Goal: Complete application form

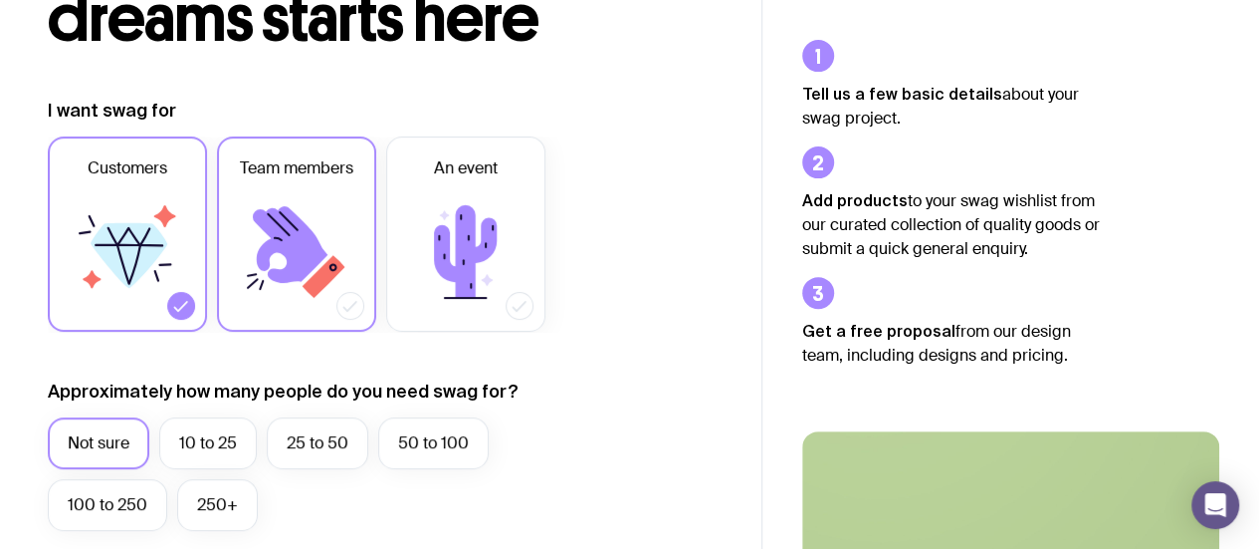
scroll to position [209, 0]
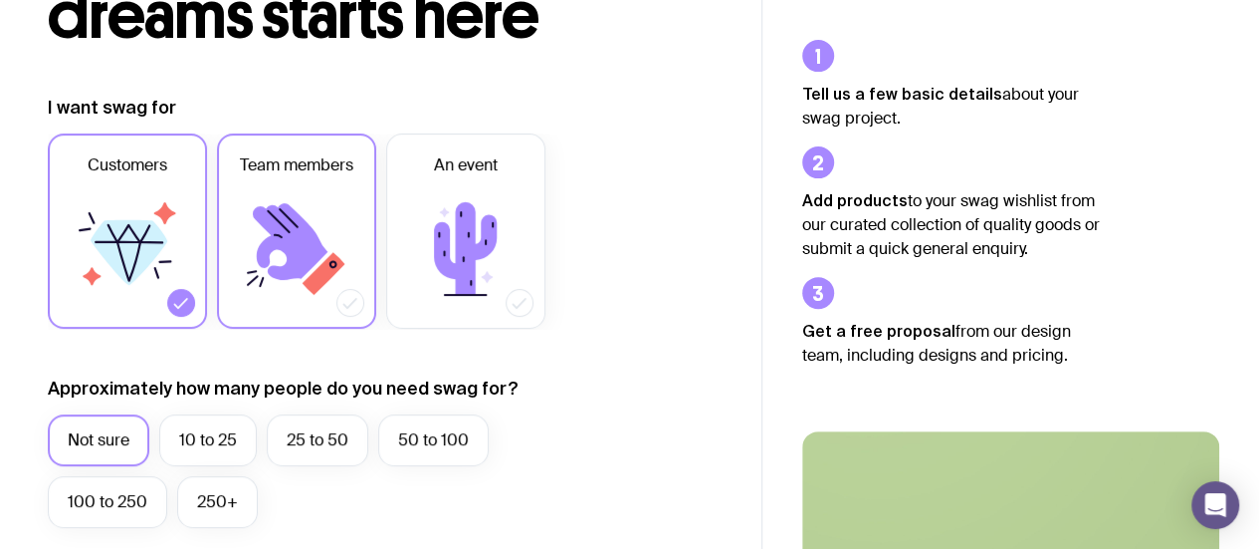
click at [335, 294] on icon at bounding box center [296, 248] width 119 height 119
click at [0, 0] on input "Team members" at bounding box center [0, 0] width 0 height 0
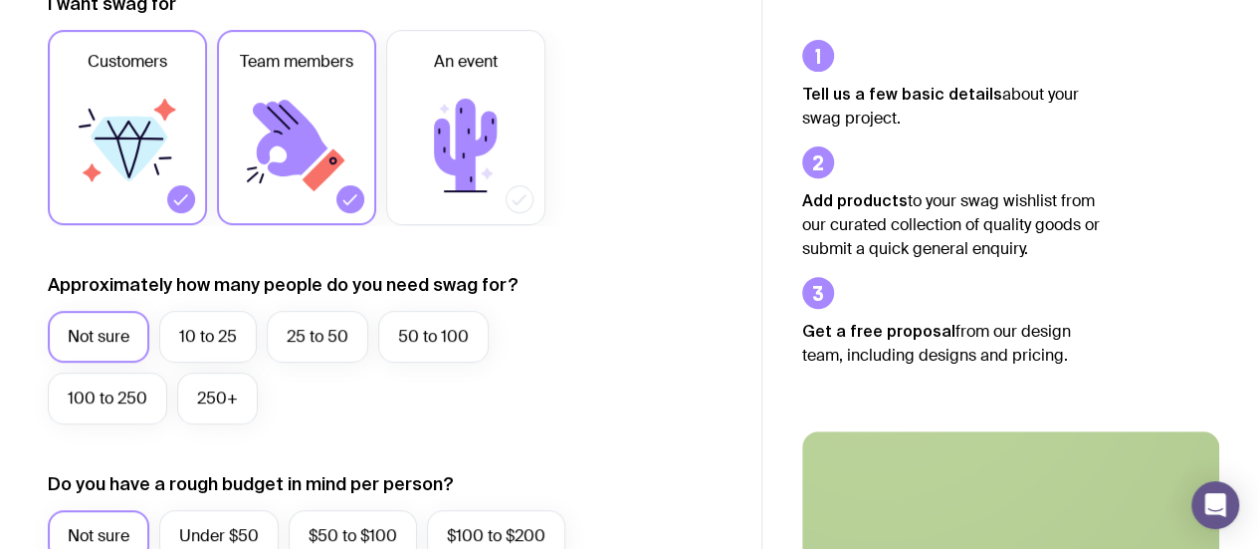
scroll to position [314, 0]
click at [211, 329] on label "10 to 25" at bounding box center [208, 336] width 98 height 52
click at [0, 0] on input "10 to 25" at bounding box center [0, 0] width 0 height 0
click at [211, 329] on label "10 to 25" at bounding box center [208, 336] width 98 height 52
click at [0, 0] on input "10 to 25" at bounding box center [0, 0] width 0 height 0
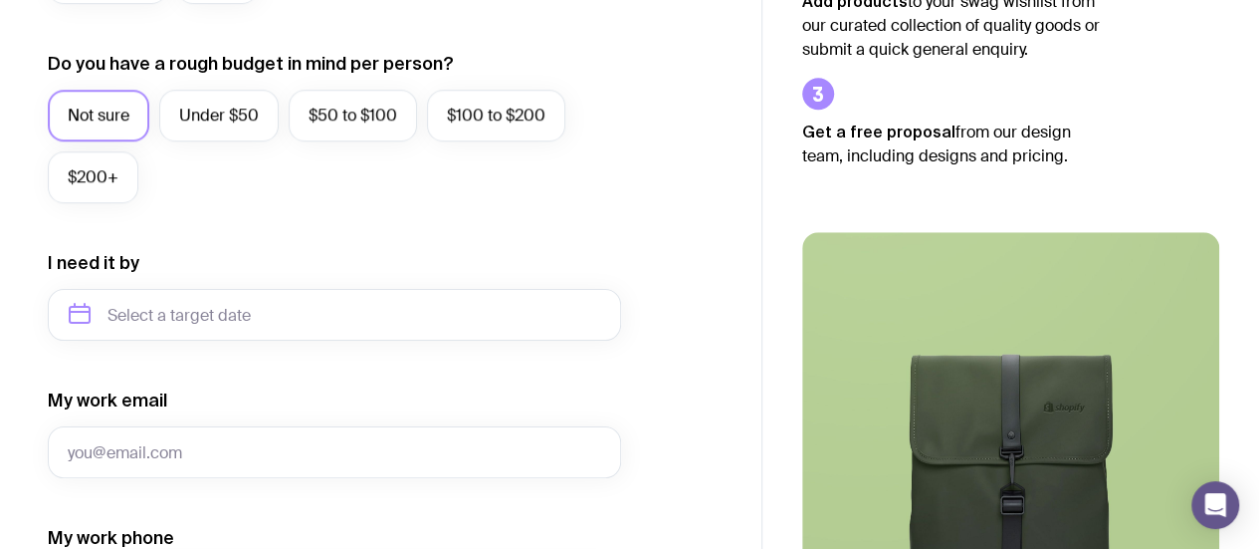
scroll to position [733, 0]
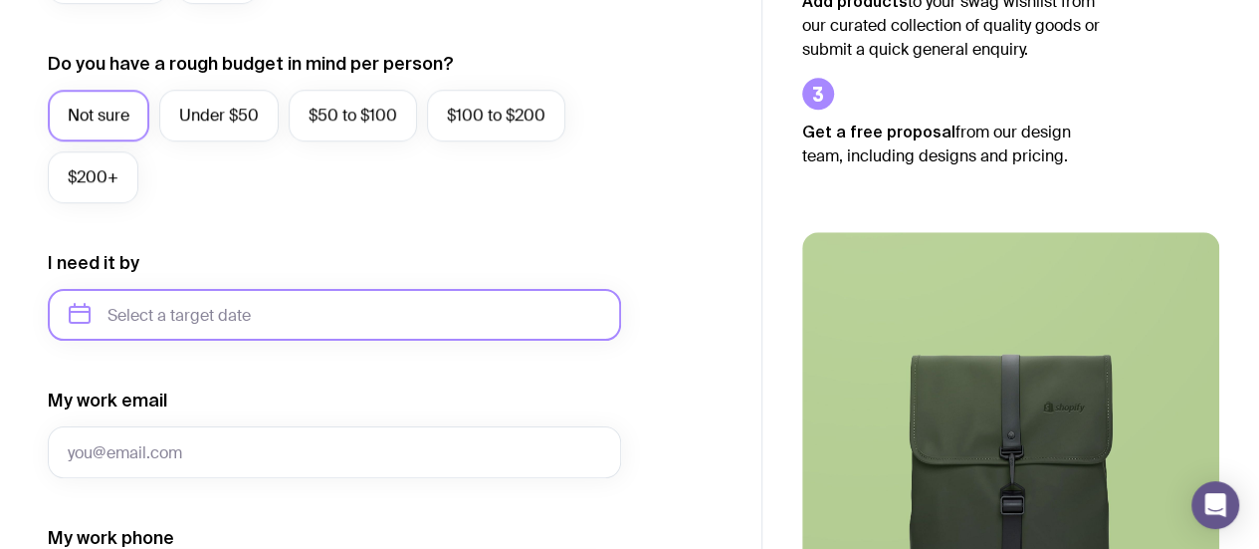
click at [314, 315] on input "text" at bounding box center [334, 315] width 573 height 52
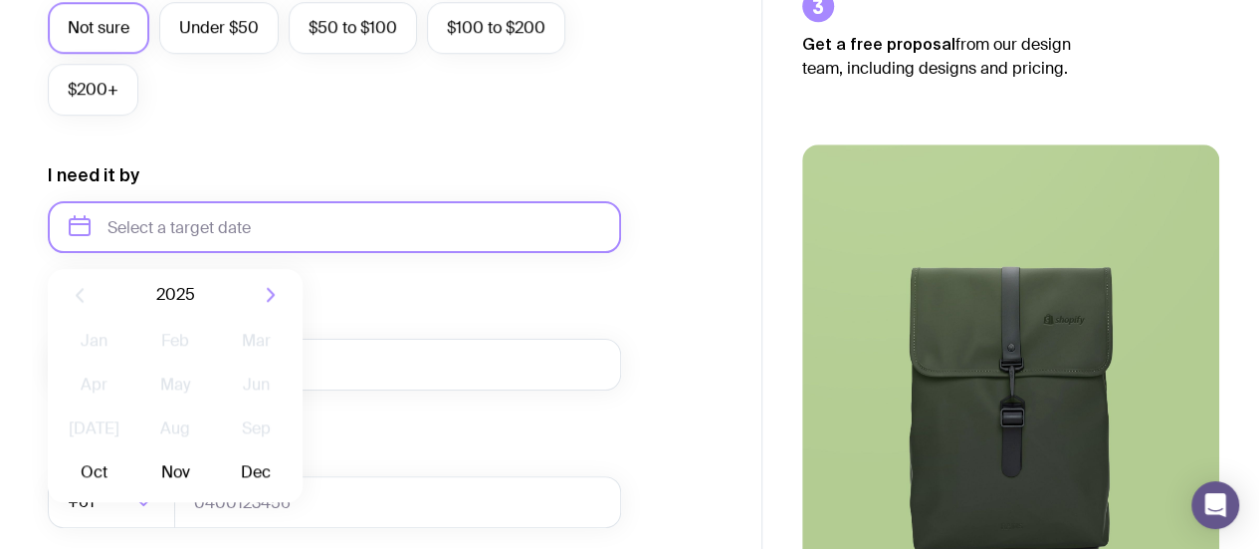
scroll to position [822, 0]
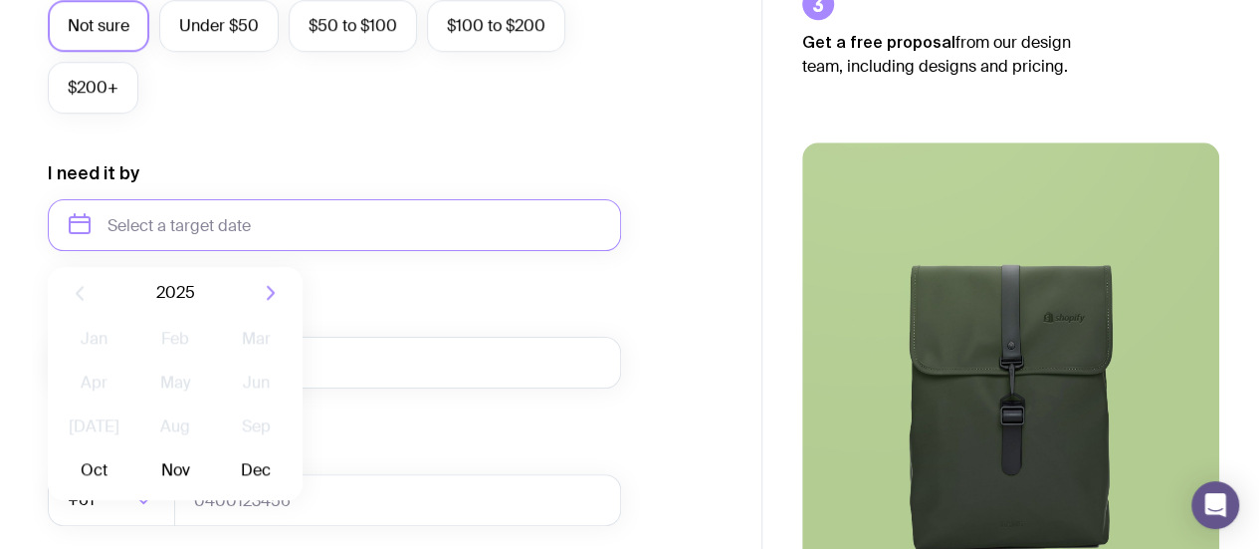
click at [522, 409] on form "I want swag for Customers Team members An event Approximately how many people d…" at bounding box center [334, 132] width 573 height 1300
